Goal: Information Seeking & Learning: Learn about a topic

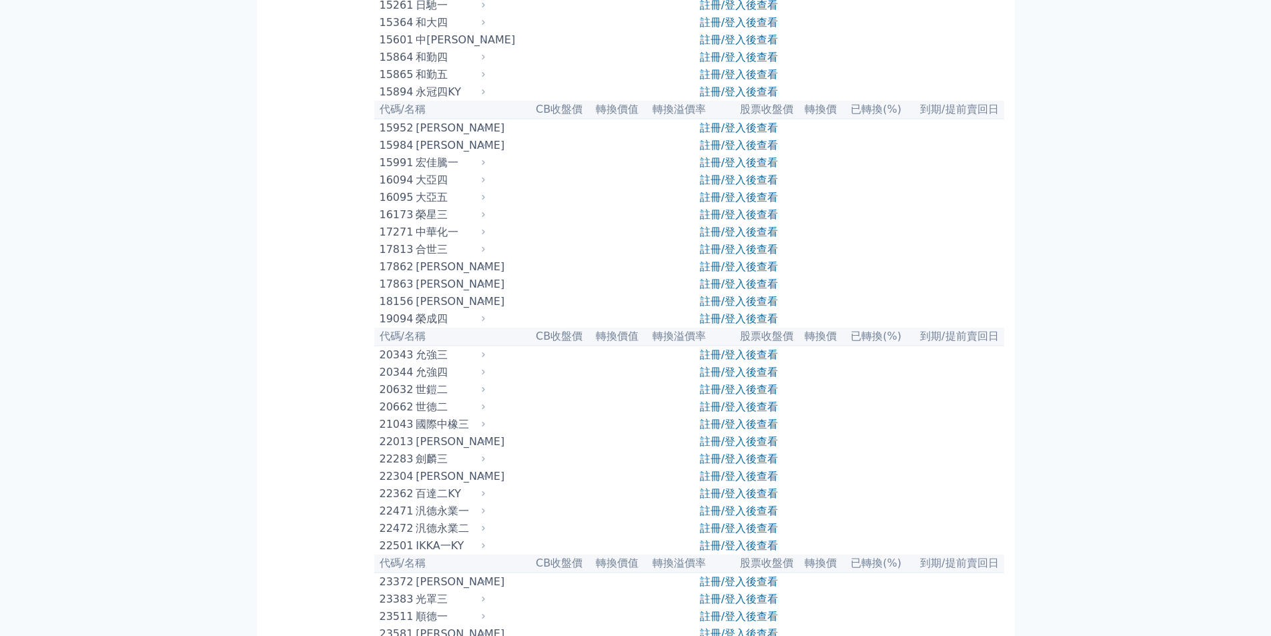
scroll to position [1001, 0]
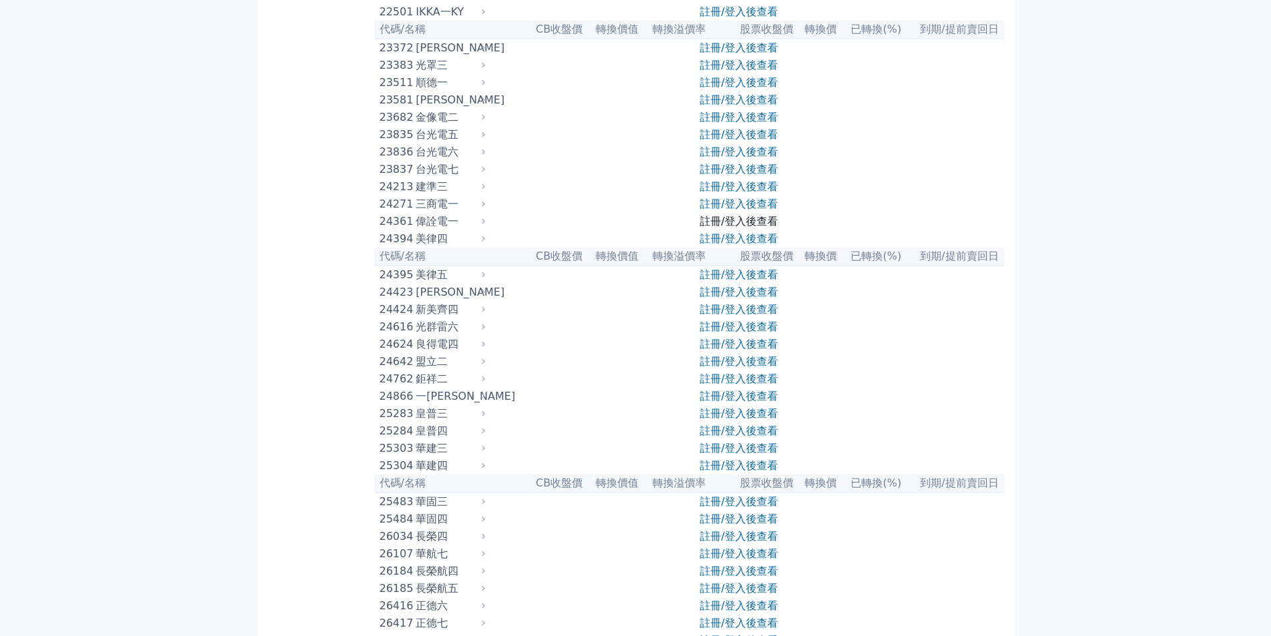
click at [744, 228] on link "註冊/登入後查看" at bounding box center [739, 221] width 78 height 13
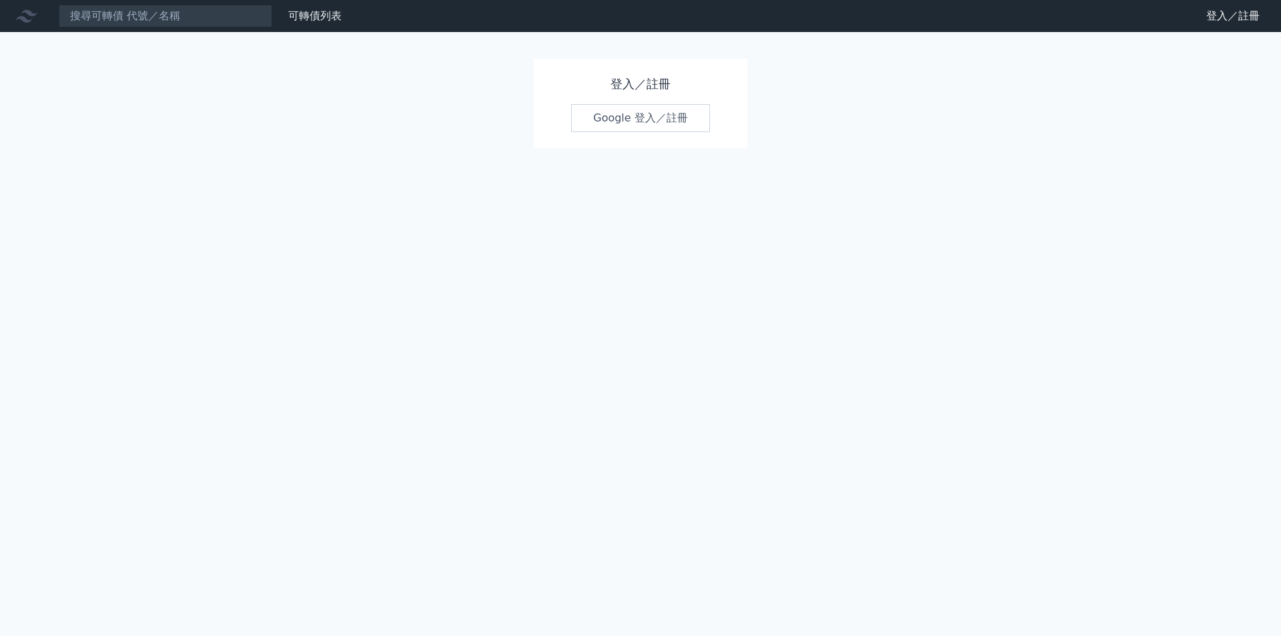
click at [592, 106] on link "Google 登入／註冊" at bounding box center [640, 118] width 139 height 28
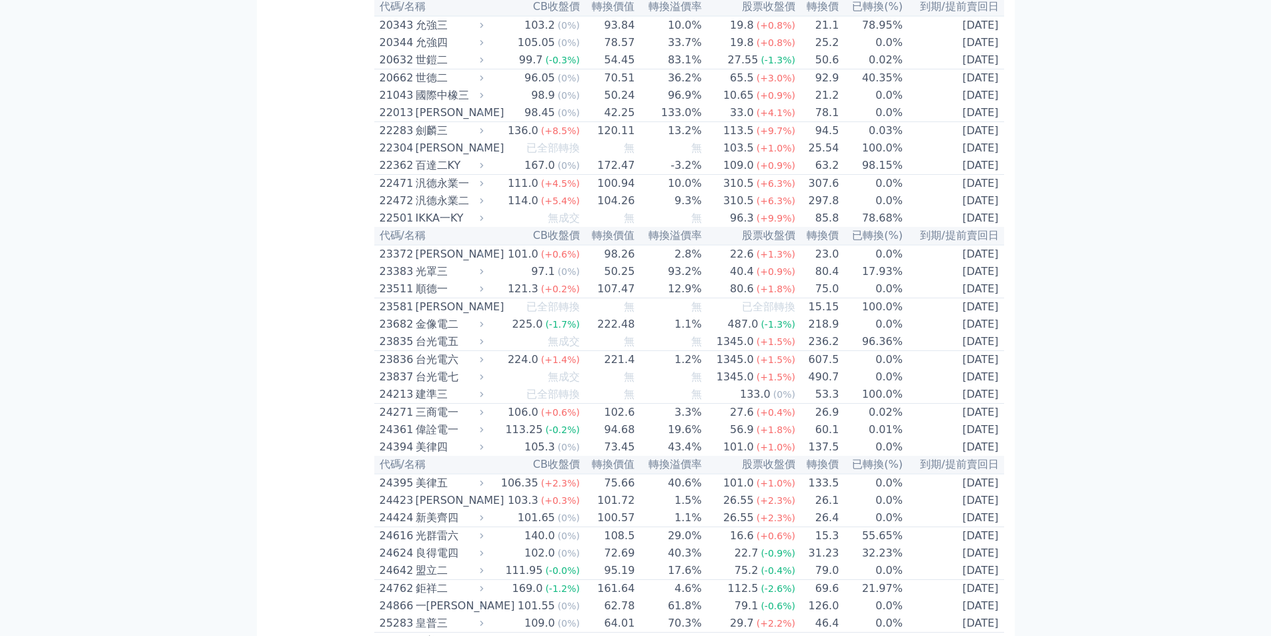
scroll to position [801, 0]
click at [410, 209] on div "22472" at bounding box center [396, 201] width 33 height 16
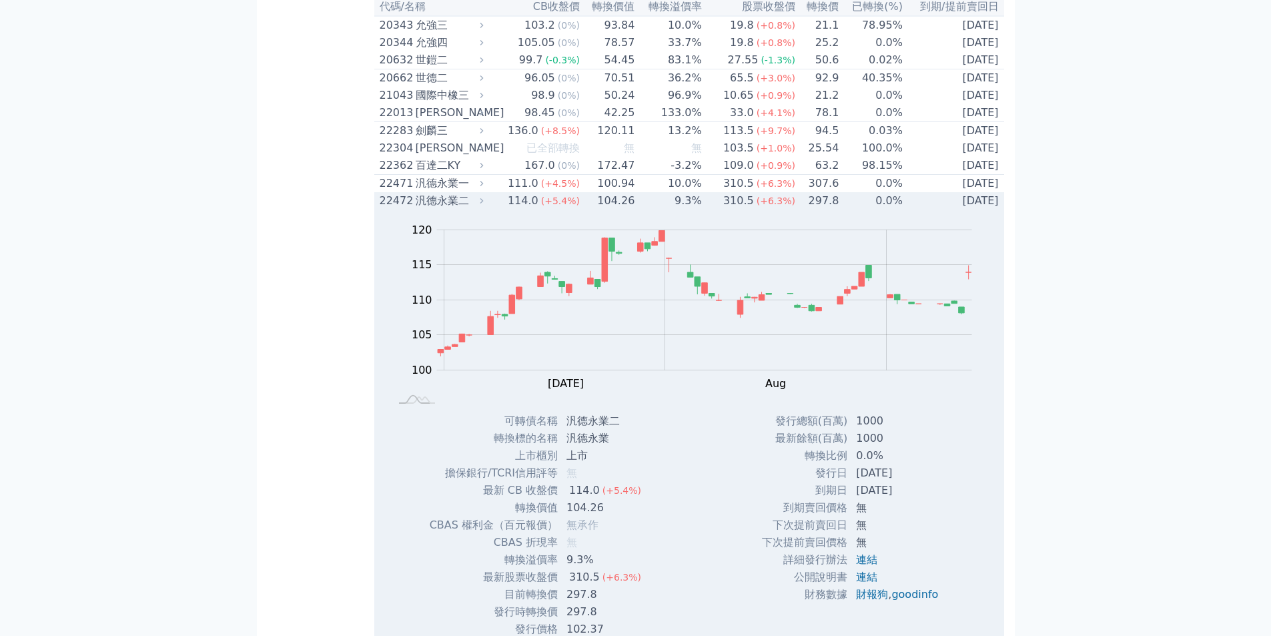
click at [410, 209] on div "22472" at bounding box center [396, 201] width 33 height 16
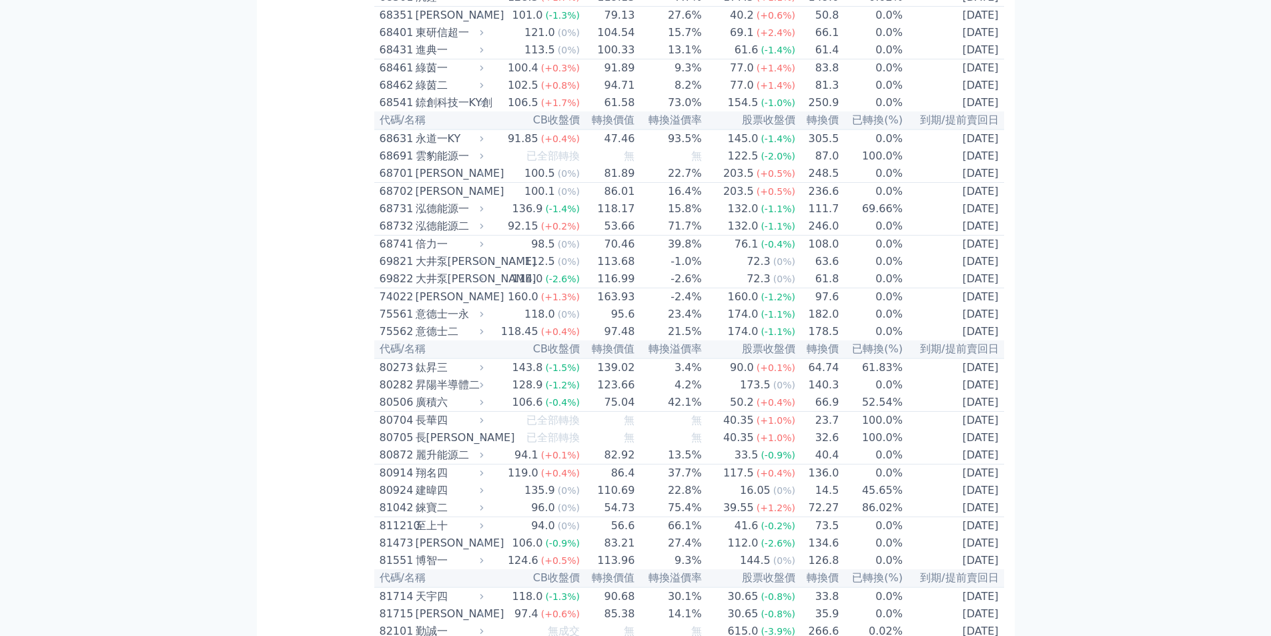
scroll to position [6318, 0]
